Goal: Information Seeking & Learning: Learn about a topic

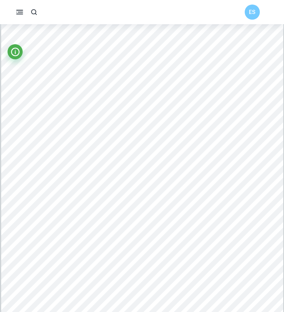
scroll to position [3851, 0]
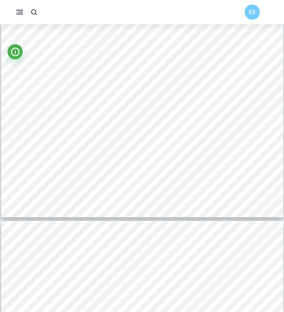
type input "11"
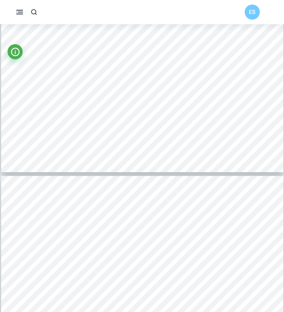
scroll to position [3959, 0]
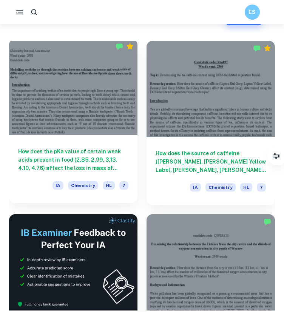
scroll to position [197, 0]
click at [116, 160] on h6 "How does the pKa value of certain weak acids present in food (2.85, 2.99, 3.13,…" at bounding box center [73, 159] width 110 height 25
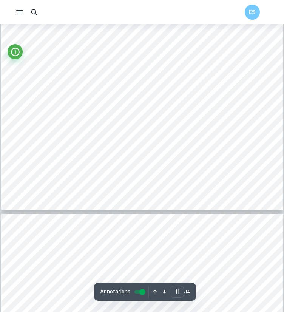
scroll to position [3919, 0]
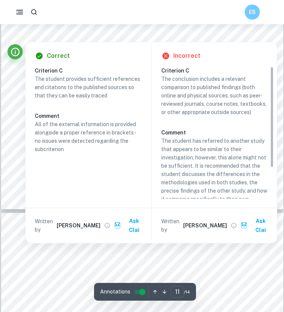
type input "1"
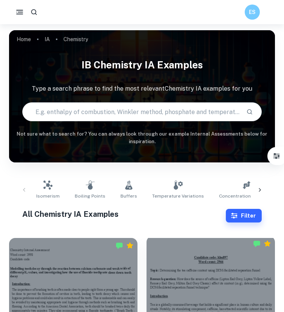
scroll to position [148, 0]
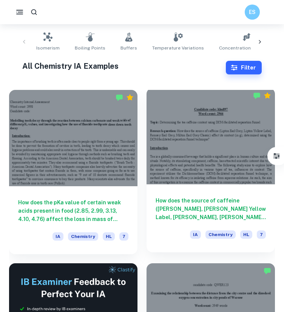
click at [222, 205] on h6 "How does the source of caffeine ([PERSON_NAME], [PERSON_NAME] Yellow Label, [PE…" at bounding box center [211, 208] width 110 height 25
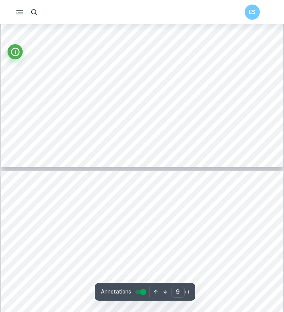
scroll to position [3530, 0]
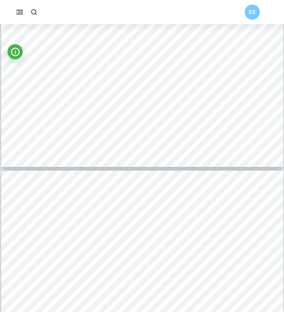
type input "10"
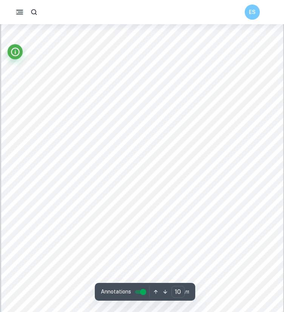
scroll to position [3695, 0]
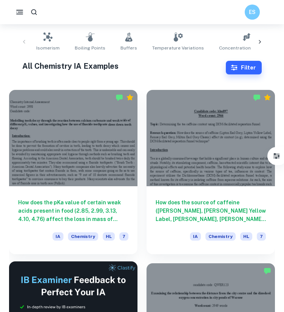
scroll to position [279, 0]
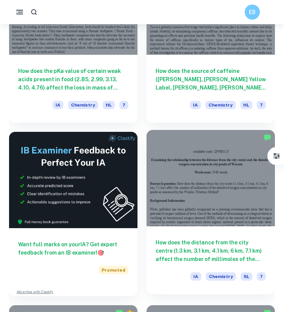
click at [192, 256] on h6 "How does the distance from the city centre (1.3 km, 3.1 km, 4.1 km, 6 km, 7.1 k…" at bounding box center [211, 250] width 110 height 25
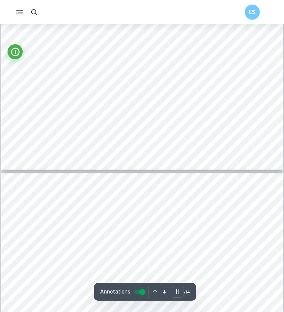
type input "12"
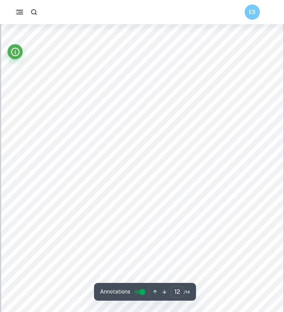
scroll to position [4509, 0]
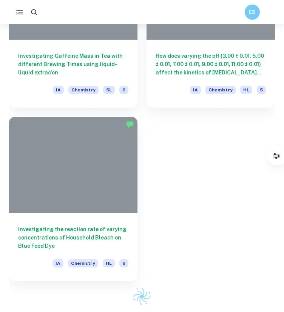
scroll to position [279, 0]
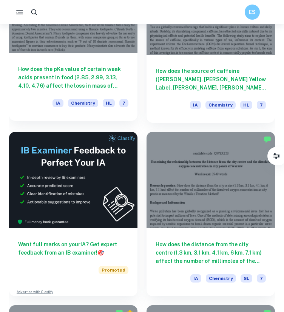
click at [83, 81] on h6 "How does the pKa value of certain weak acids present in food (2.85, 2.99, 3.13,…" at bounding box center [73, 77] width 110 height 25
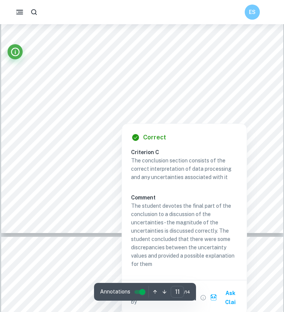
scroll to position [4021, 0]
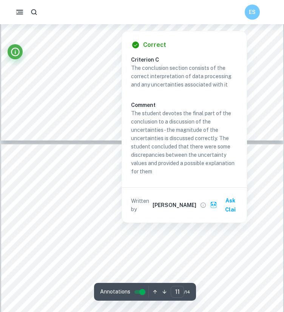
type input "12"
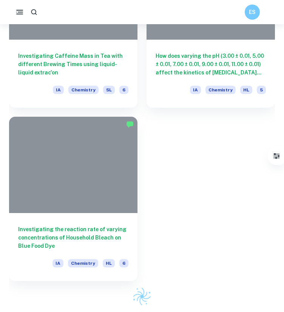
scroll to position [279, 0]
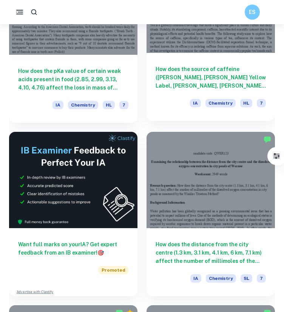
click at [215, 82] on h6 "How does the source of caffeine ([PERSON_NAME], [PERSON_NAME] Yellow Label, [PE…" at bounding box center [211, 77] width 110 height 25
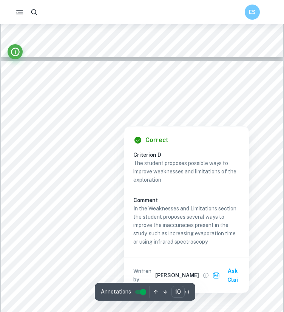
scroll to position [3641, 0]
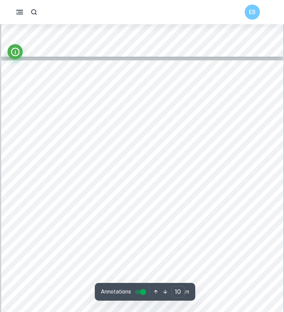
drag, startPoint x: 17, startPoint y: 133, endPoint x: 134, endPoint y: 171, distance: 123.1
click at [134, 171] on div "7 ï Leakage of tea [ W ] - particularly in the preliminary investigation, tea w…" at bounding box center [142, 259] width 282 height 399
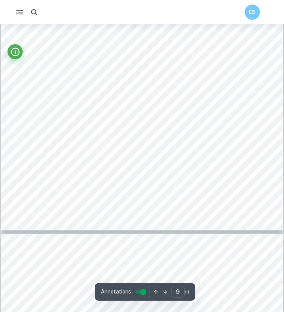
scroll to position [3466, 0]
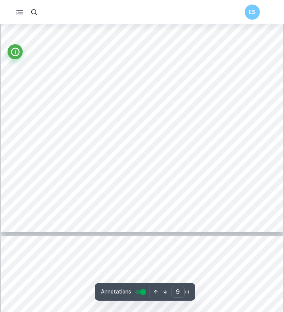
type input "10"
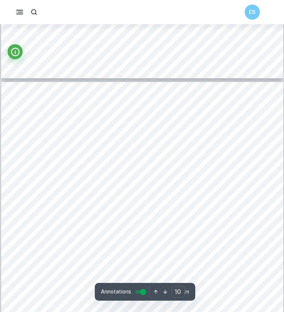
scroll to position [3620, 0]
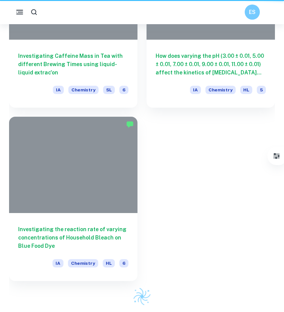
scroll to position [279, 0]
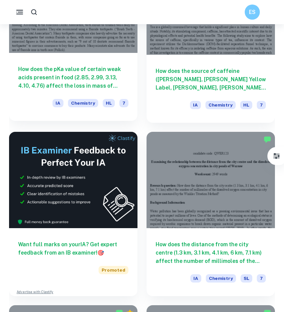
click at [88, 80] on h6 "How does the pKa value of certain weak acids present in food (2.85, 2.99, 3.13,…" at bounding box center [73, 77] width 110 height 25
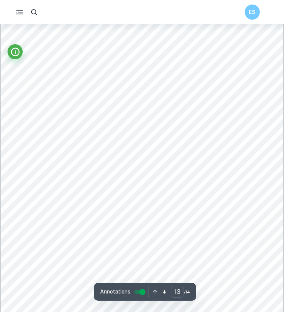
scroll to position [4541, 0]
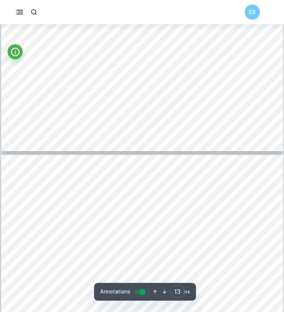
type input "12"
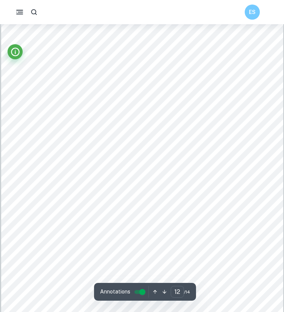
scroll to position [4112, 0]
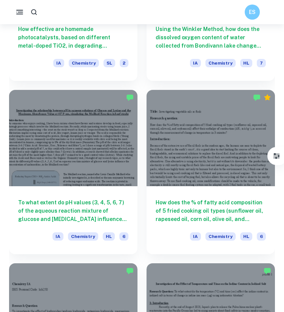
scroll to position [2229, 0]
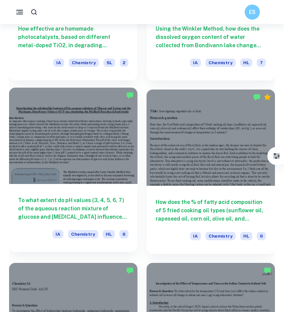
click at [91, 205] on h6 "To what extent do pH values (3, 4, 5, 6, 7) of the aqueous reaction mixture of …" at bounding box center [73, 208] width 110 height 25
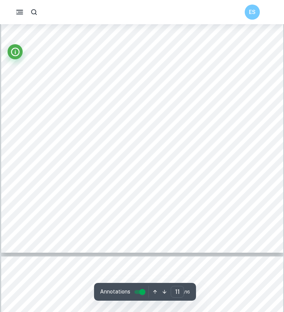
scroll to position [3876, 0]
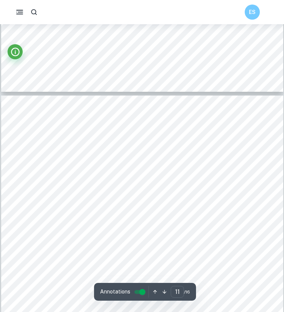
type input "10"
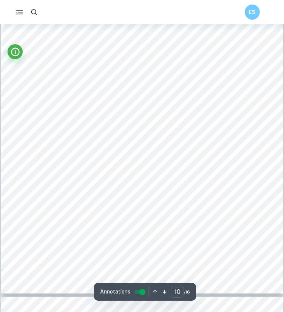
scroll to position [3467, 0]
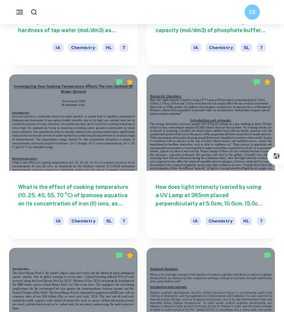
scroll to position [835, 0]
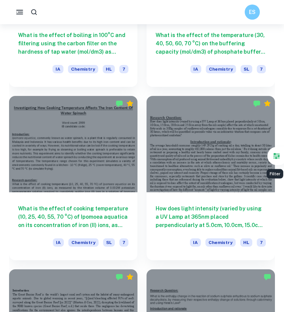
click at [275, 159] on icon "Filter" at bounding box center [277, 156] width 8 height 8
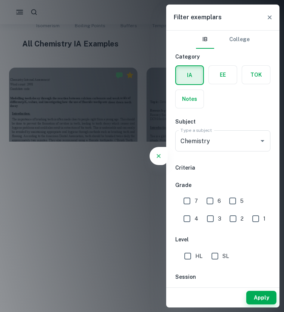
scroll to position [0, 0]
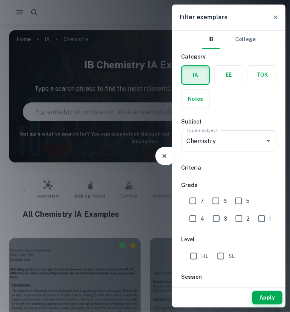
click at [199, 204] on input "7" at bounding box center [192, 200] width 15 height 15
checkbox input "true"
click at [210, 203] on input "6" at bounding box center [215, 200] width 15 height 15
checkbox input "true"
click at [266, 298] on button "Apply" at bounding box center [267, 298] width 30 height 14
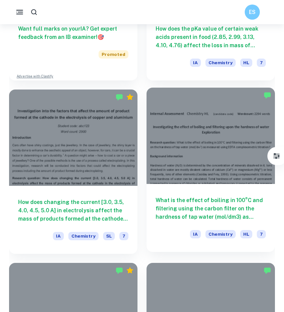
scroll to position [496, 0]
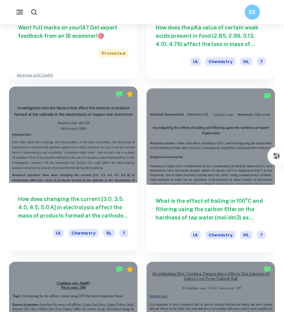
click at [92, 202] on h6 "How does changing the current [3.0, 3.5, 4.0, 4.5, 5.0 A] in electrolysis affec…" at bounding box center [73, 207] width 110 height 25
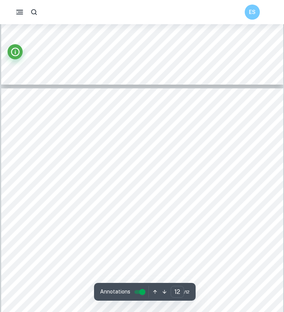
scroll to position [4382, 0]
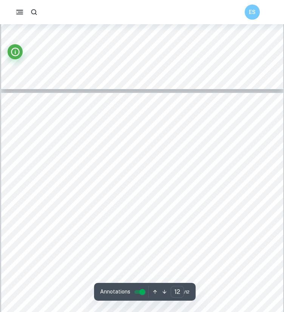
type input "11"
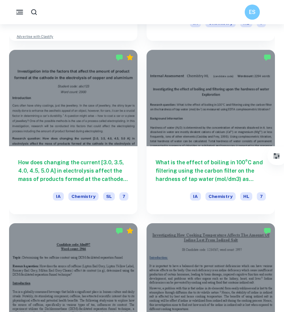
scroll to position [535, 0]
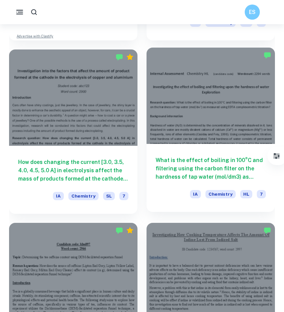
click at [192, 170] on h6 "What is the effect of boiling in 100°C and filtering using the carbon filter on…" at bounding box center [211, 168] width 110 height 25
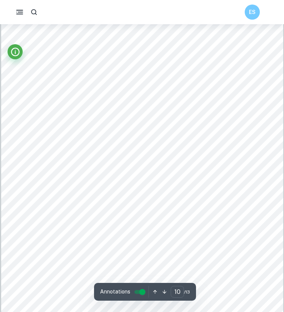
scroll to position [3780, 0]
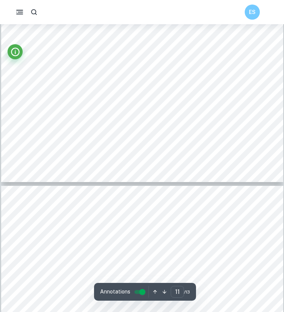
type input "10"
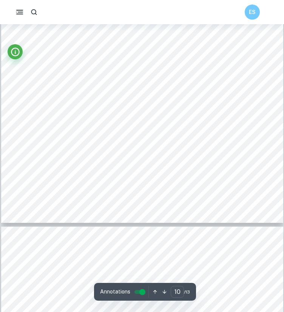
scroll to position [3873, 0]
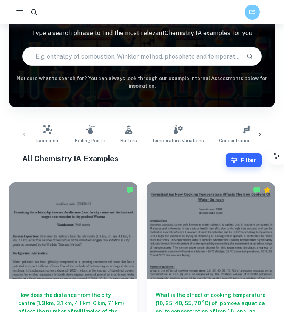
scroll to position [223, 0]
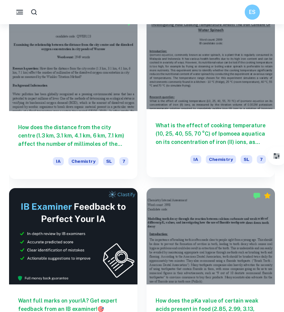
click at [177, 142] on h6 "What is the effect of cooking temperature (10, 25, 40, 55, 70 °C) of Ipomoea aq…" at bounding box center [211, 133] width 110 height 25
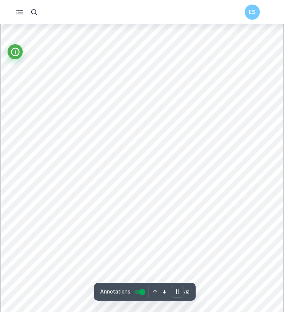
scroll to position [3798, 0]
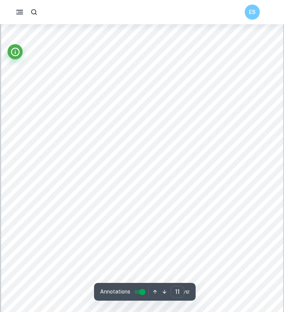
type input "10"
